Goal: Task Accomplishment & Management: Use online tool/utility

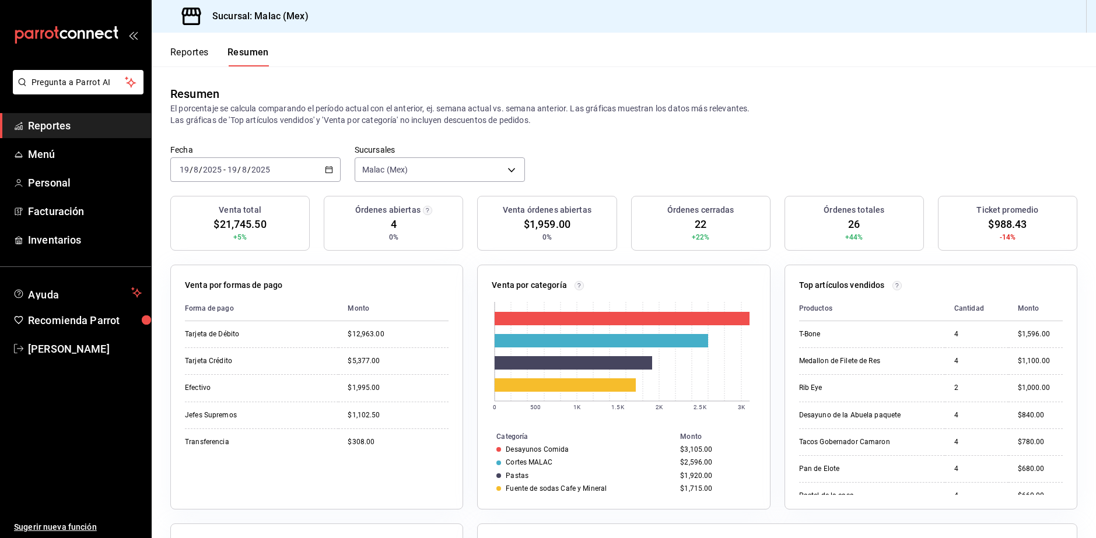
click at [78, 133] on span "Reportes" at bounding box center [85, 126] width 114 height 16
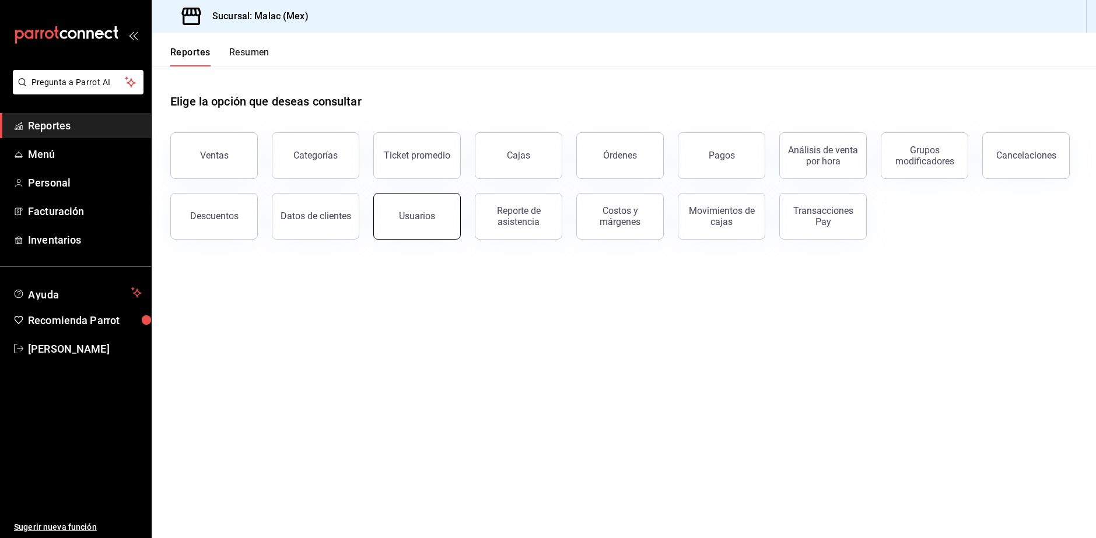
click at [402, 227] on button "Usuarios" at bounding box center [416, 216] width 87 height 47
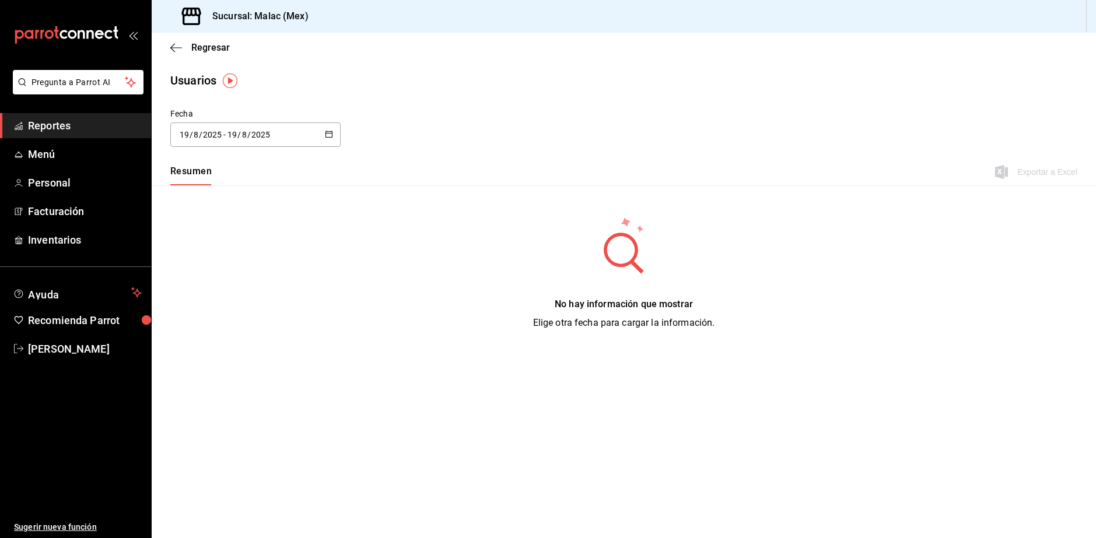
click at [305, 141] on div "[DATE] [DATE] - [DATE] [DATE]" at bounding box center [255, 134] width 170 height 24
click at [225, 258] on li "Mes actual" at bounding box center [225, 250] width 110 height 26
type input "[DATE]"
type input "1"
